Goal: Task Accomplishment & Management: Use online tool/utility

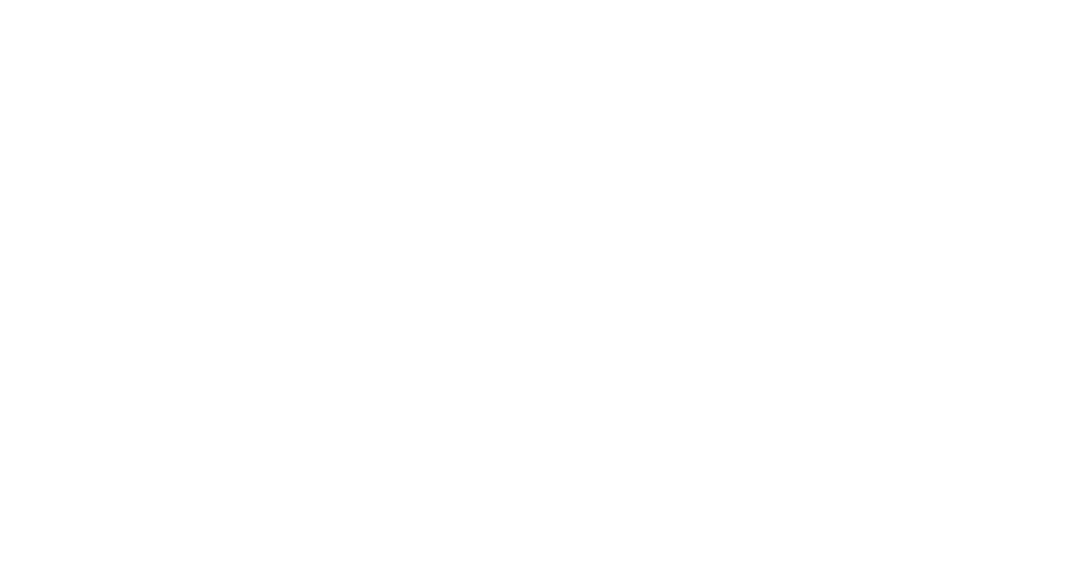
select select "*"
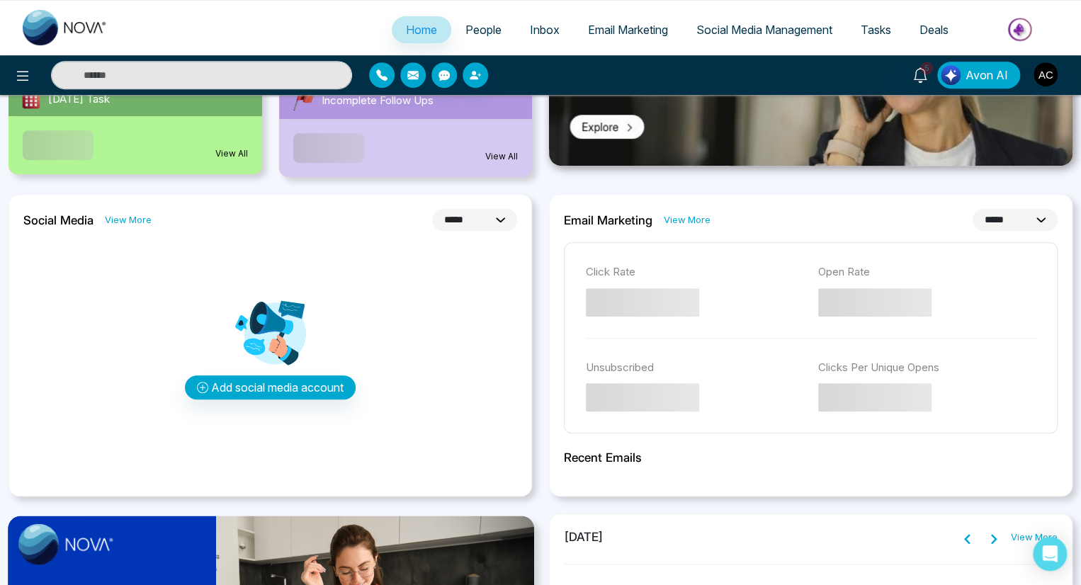
scroll to position [293, 0]
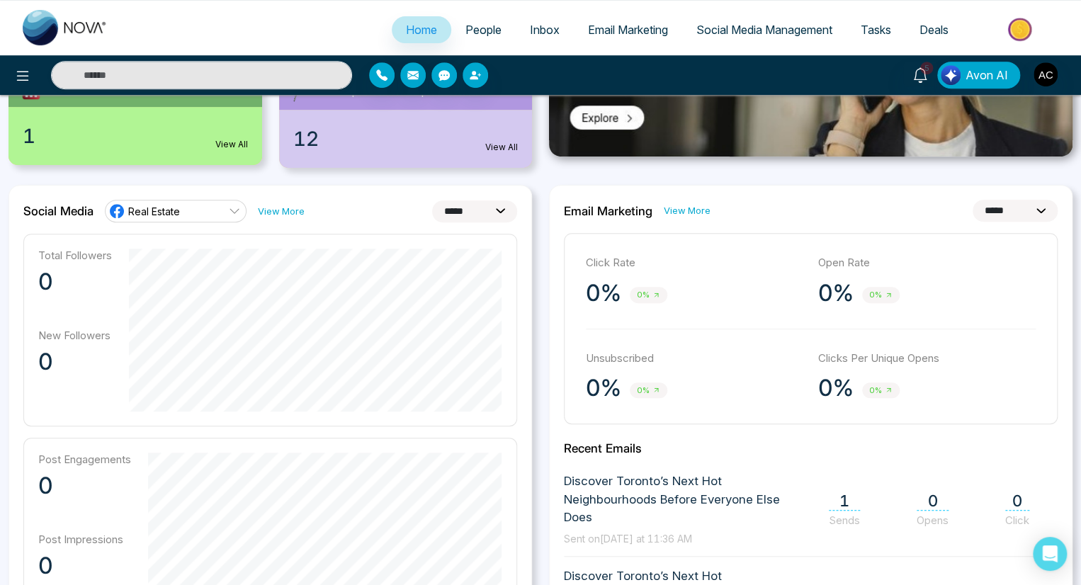
select select "**"
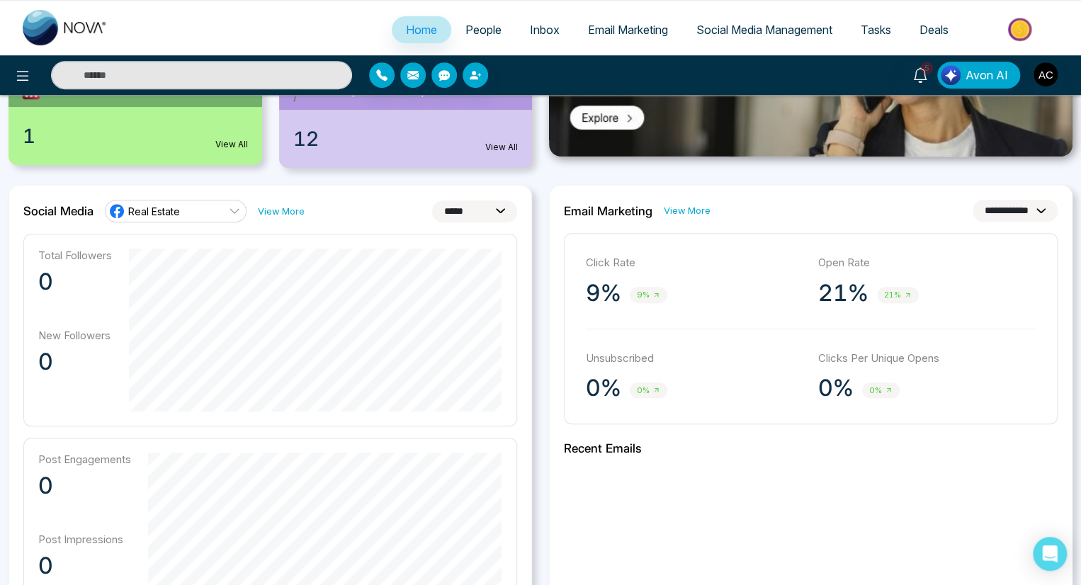
click at [685, 210] on link "View More" at bounding box center [687, 210] width 47 height 13
